Goal: Information Seeking & Learning: Find specific fact

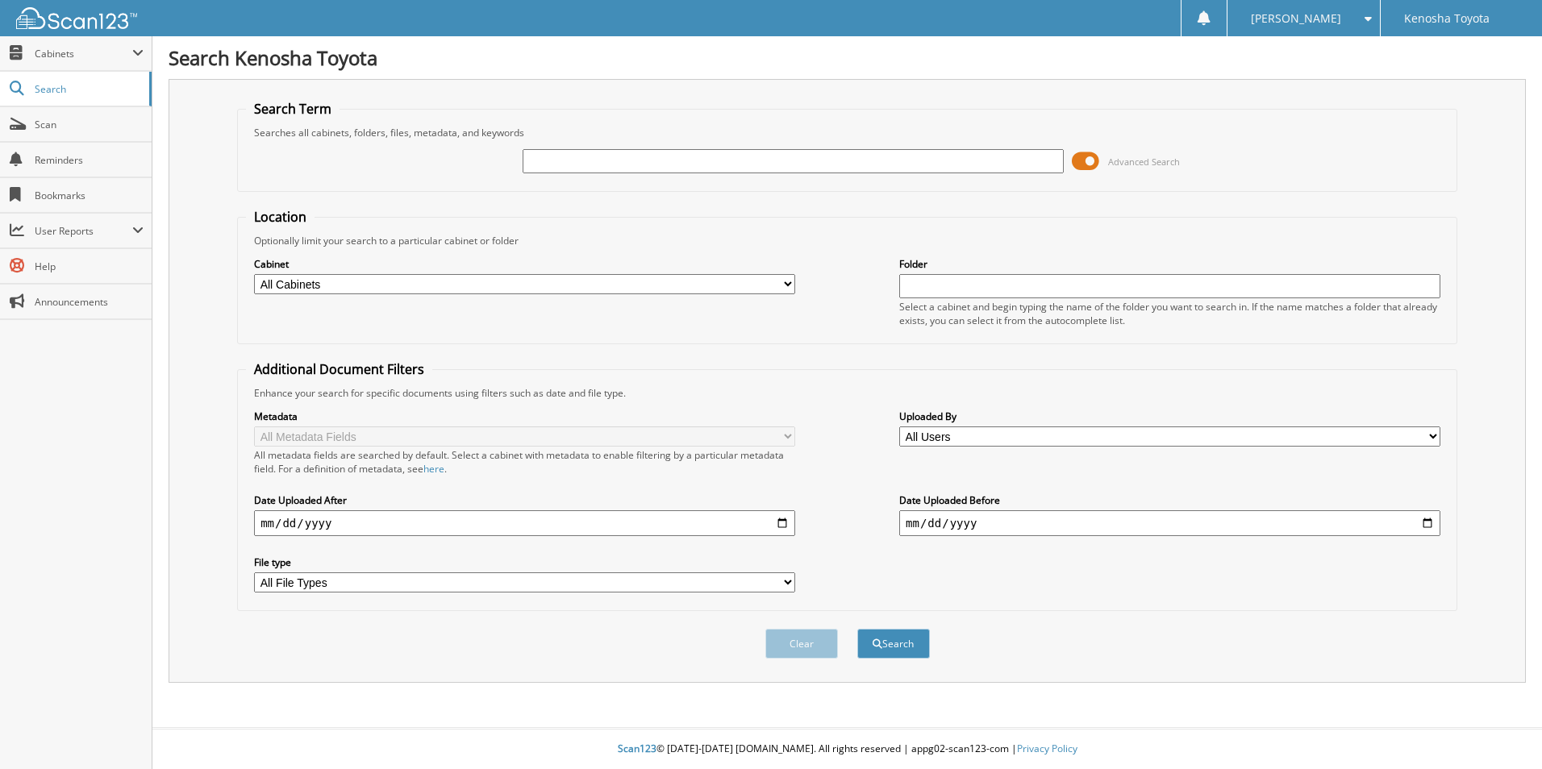
click at [638, 166] on input "text" at bounding box center [793, 161] width 541 height 24
type input "T260042"
click at [857, 629] on button "Search" at bounding box center [893, 644] width 73 height 30
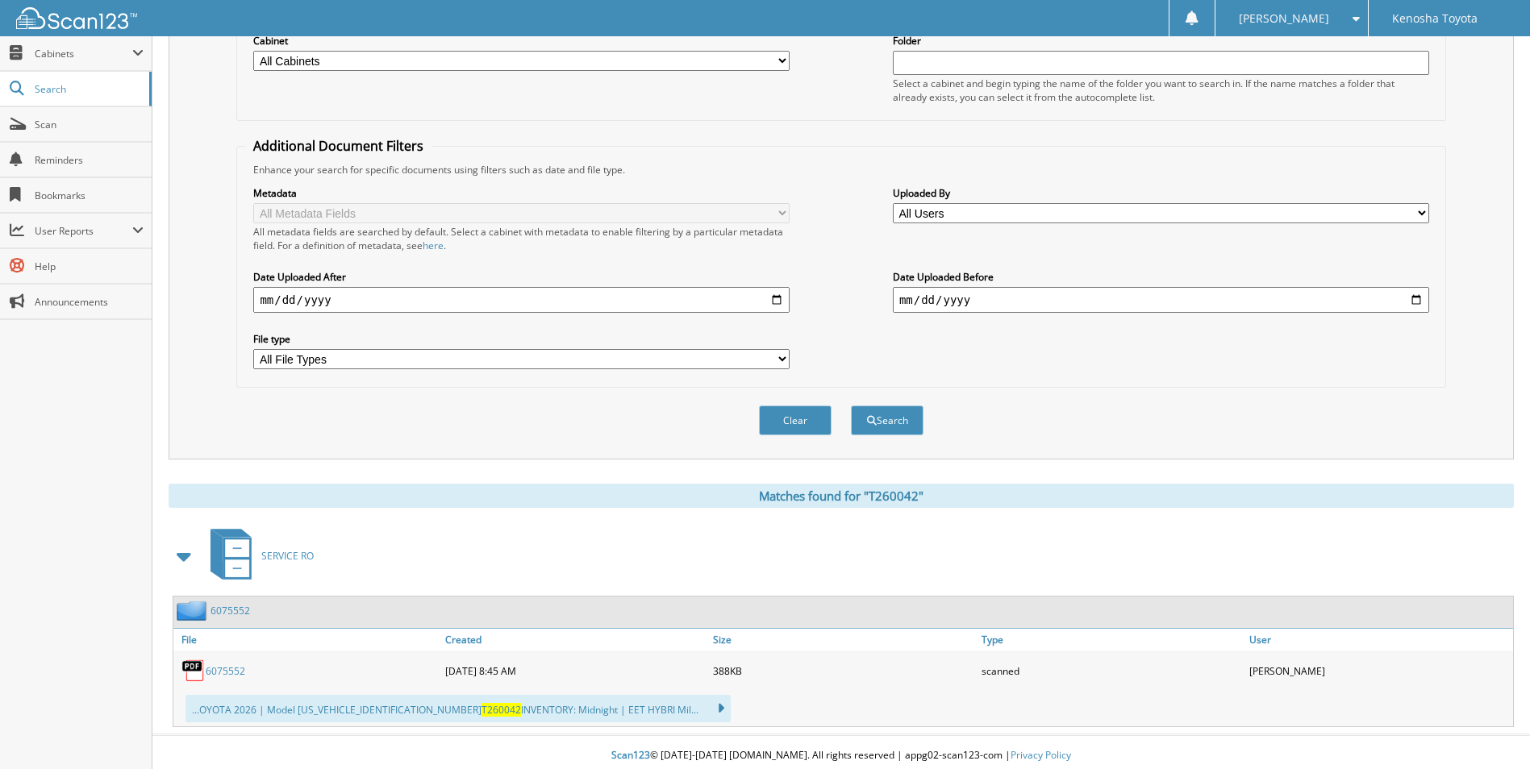
scroll to position [231, 0]
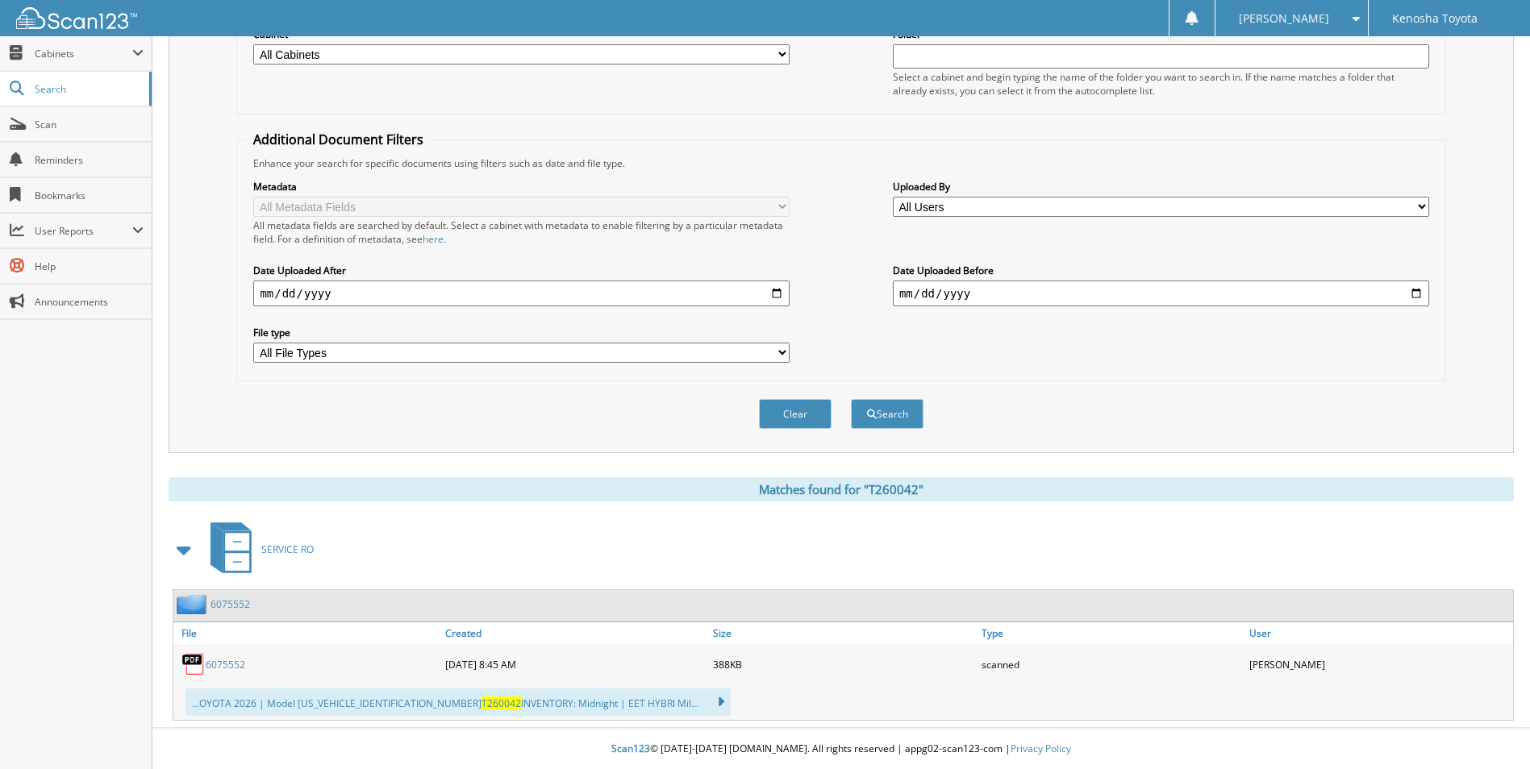
click at [200, 541] on span at bounding box center [185, 550] width 32 height 39
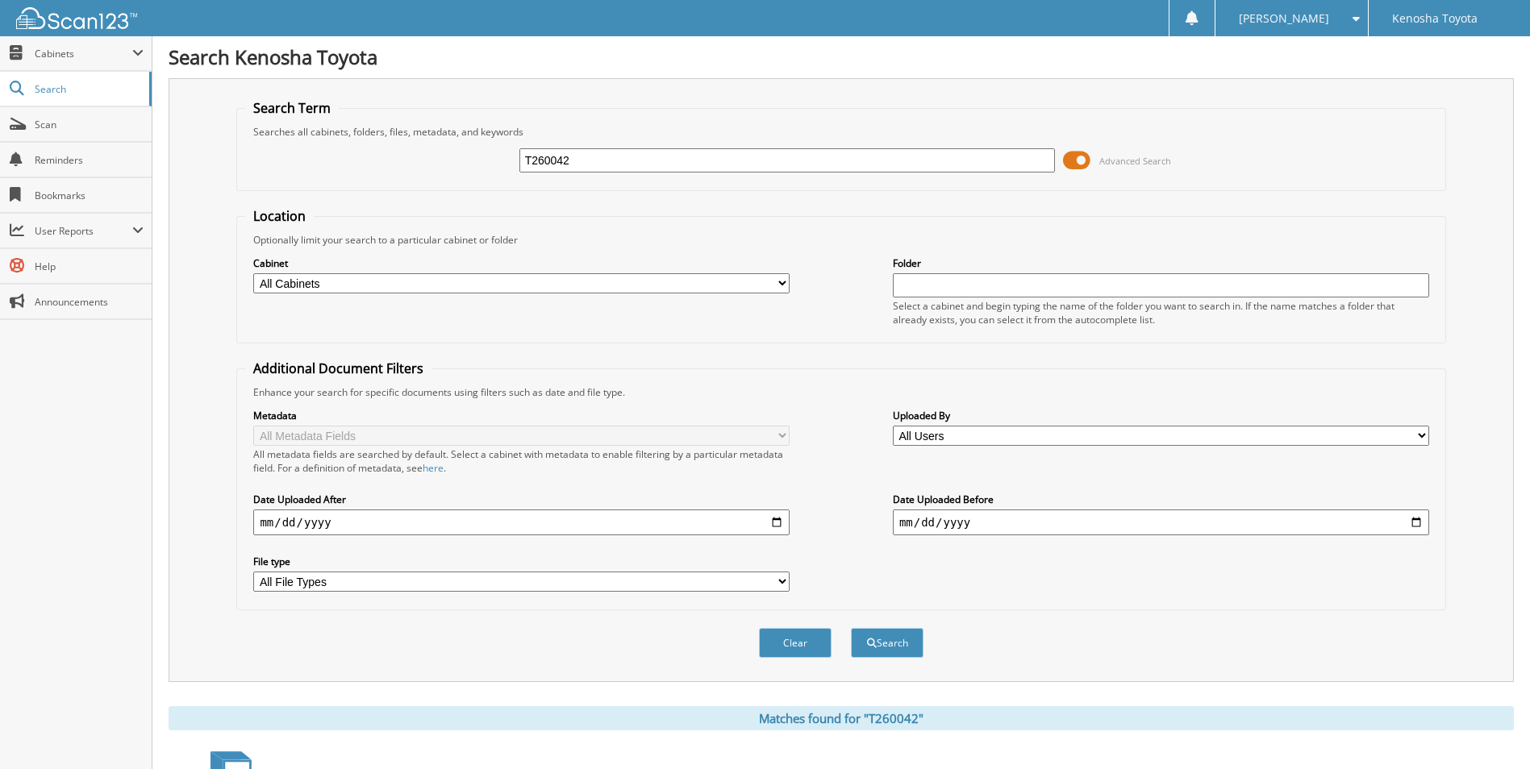
scroll to position [0, 0]
click at [48, 79] on link "Search" at bounding box center [76, 89] width 152 height 35
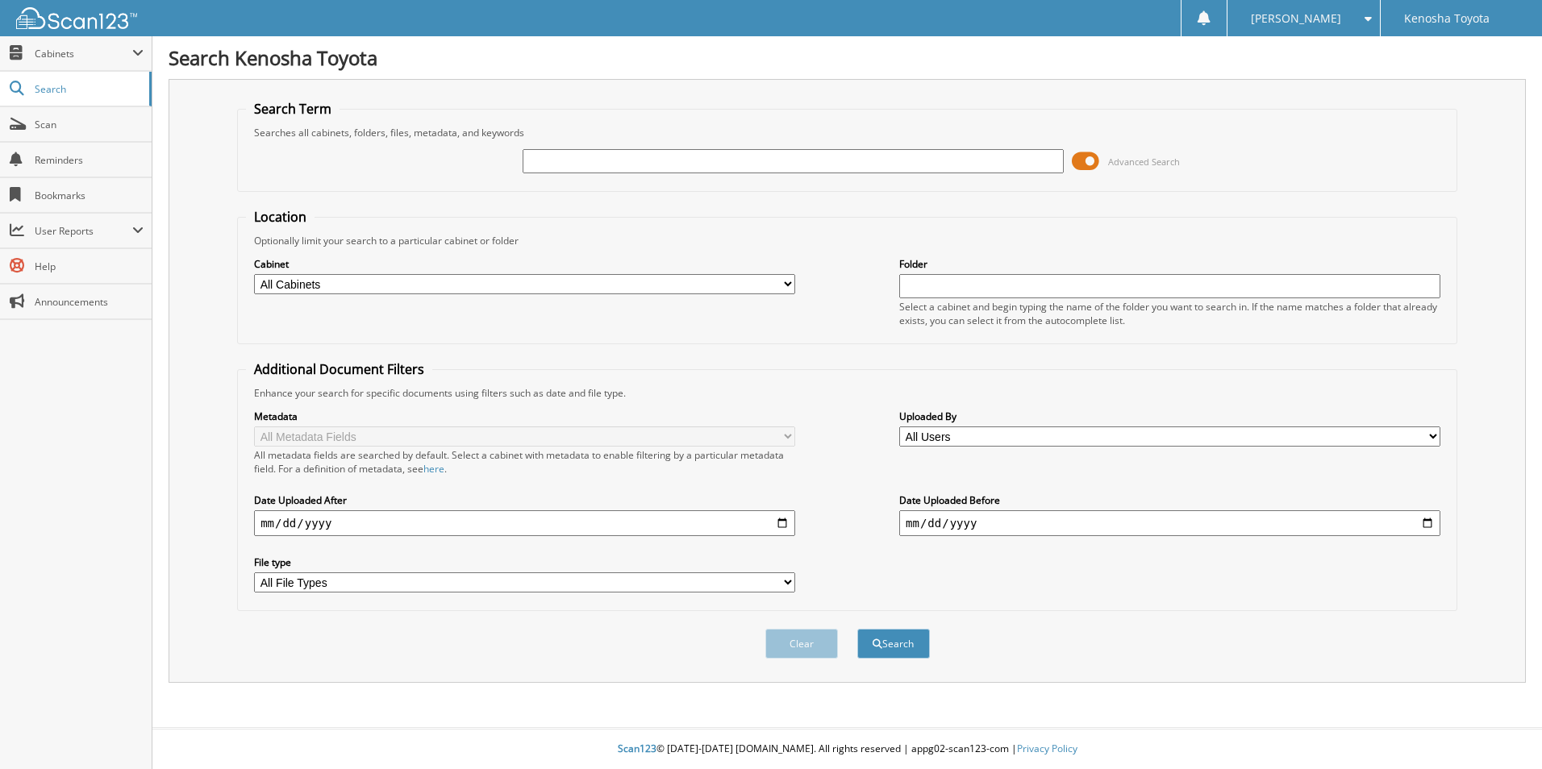
click at [560, 105] on fieldset "Search Term Searches all cabinets, folders, files, metadata, and keywords Advan…" at bounding box center [847, 146] width 1220 height 92
